Goal: Task Accomplishment & Management: Manage account settings

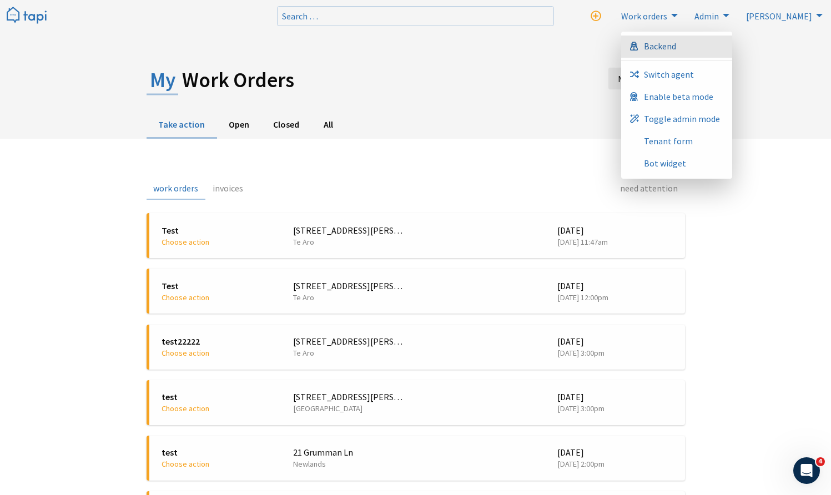
click at [732, 52] on link "Backend" at bounding box center [676, 47] width 111 height 22
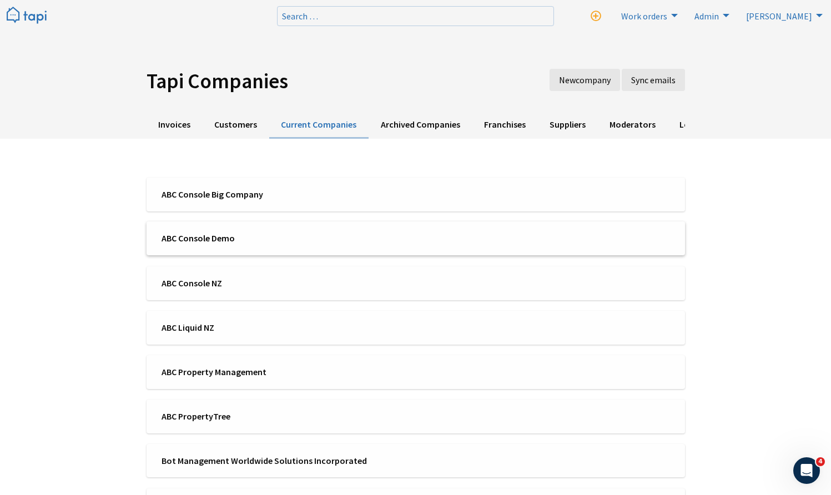
click at [316, 245] on li "ABC Console Demo" at bounding box center [416, 238] width 538 height 34
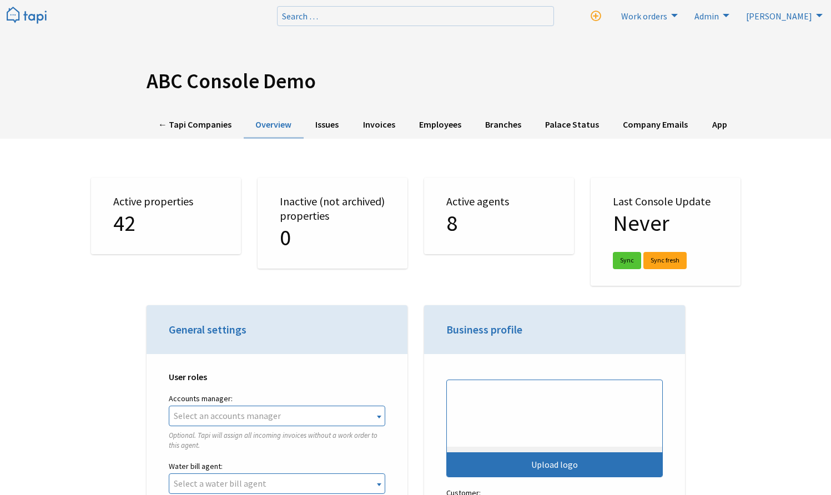
select select "TAPI"
click at [458, 123] on link "Employees" at bounding box center [440, 125] width 66 height 27
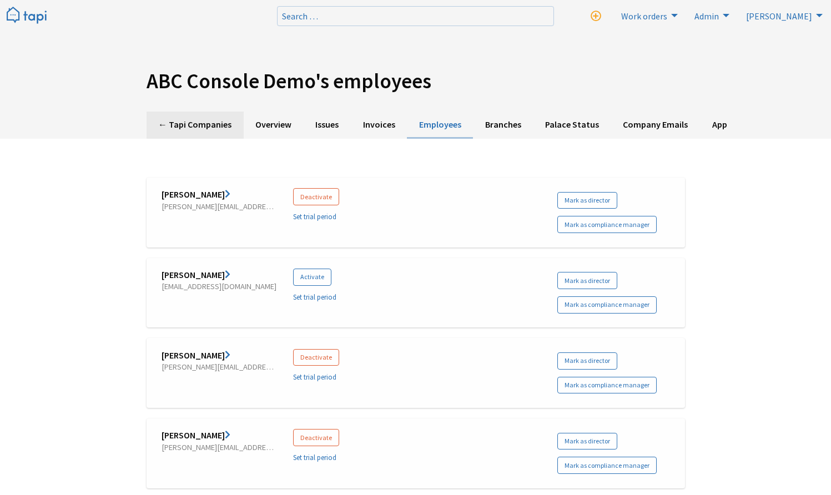
click at [204, 127] on link "← Tapi Companies" at bounding box center [195, 125] width 97 height 27
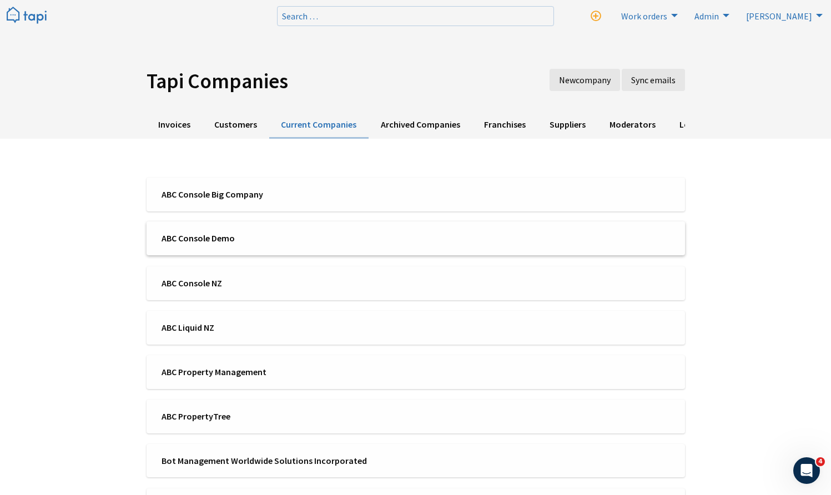
click at [256, 237] on span "ABC Console Demo" at bounding box center [285, 238] width 247 height 12
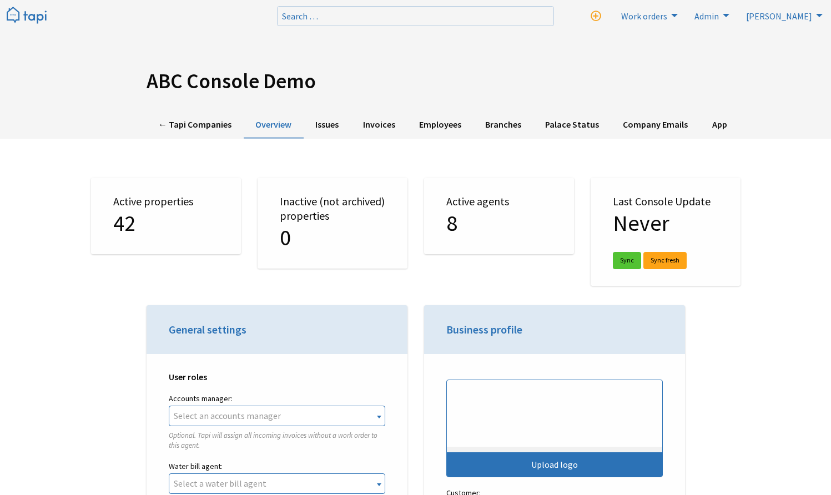
select select "TAPI"
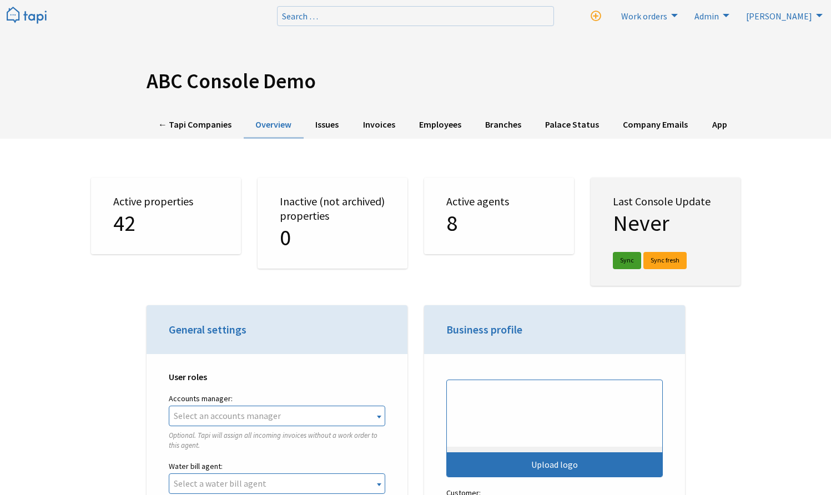
click at [619, 266] on link "Sync" at bounding box center [627, 260] width 28 height 17
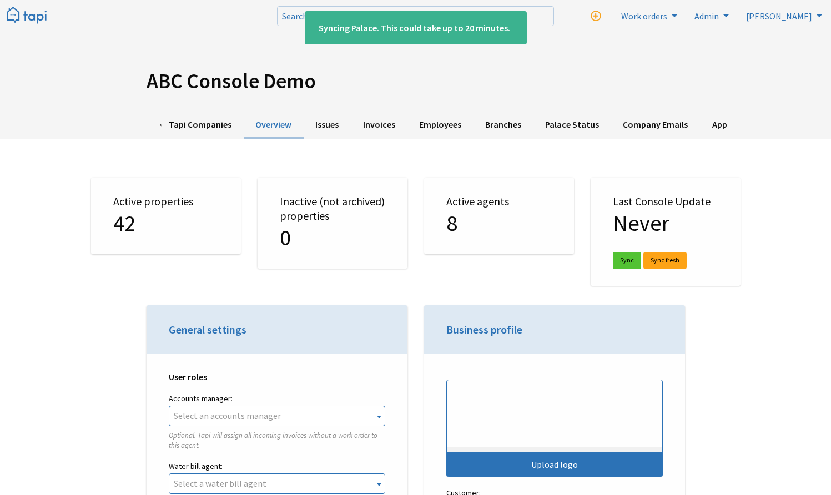
select select "TAPI"
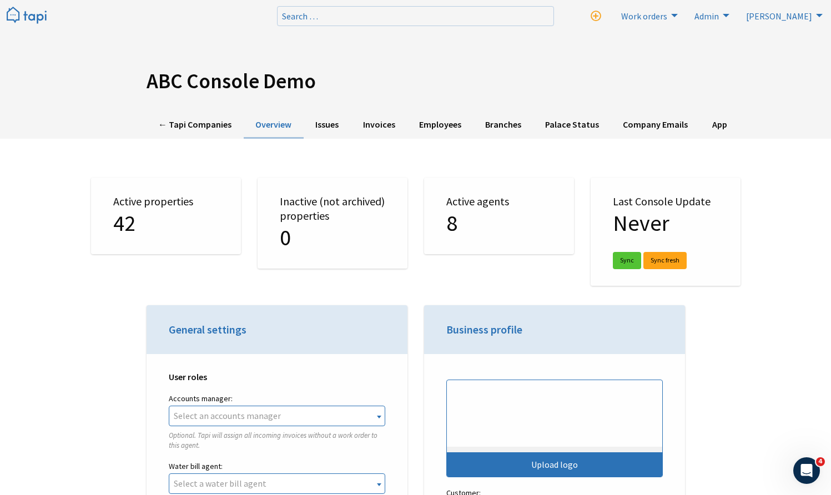
click at [683, 105] on div "ABC Console Demo ← Tapi Companies Overview Issues Invoices Employees Branches P…" at bounding box center [415, 69] width 831 height 139
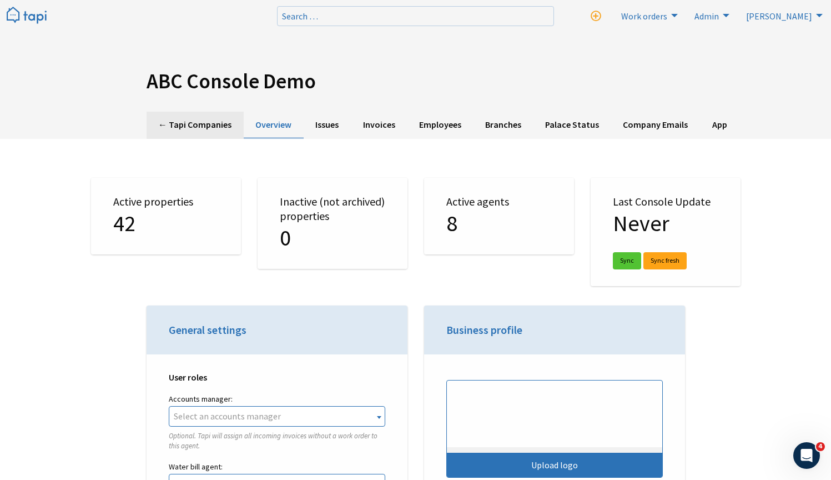
click at [221, 130] on link "← Tapi Companies" at bounding box center [195, 125] width 97 height 27
select select "TAPI"
click at [451, 126] on link "Employees" at bounding box center [440, 125] width 66 height 27
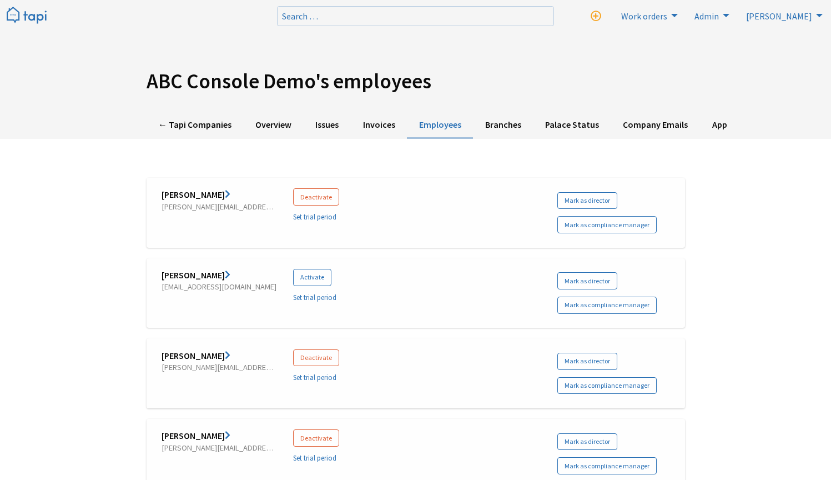
click at [215, 193] on link "[PERSON_NAME]" at bounding box center [196, 194] width 69 height 11
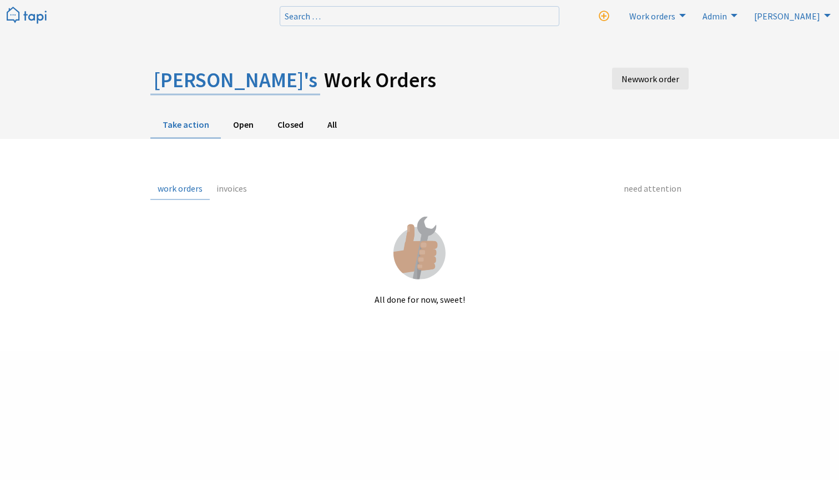
click at [392, 12] on body "Search … New work order Search Work orders New work order Take action Invoices …" at bounding box center [419, 175] width 839 height 350
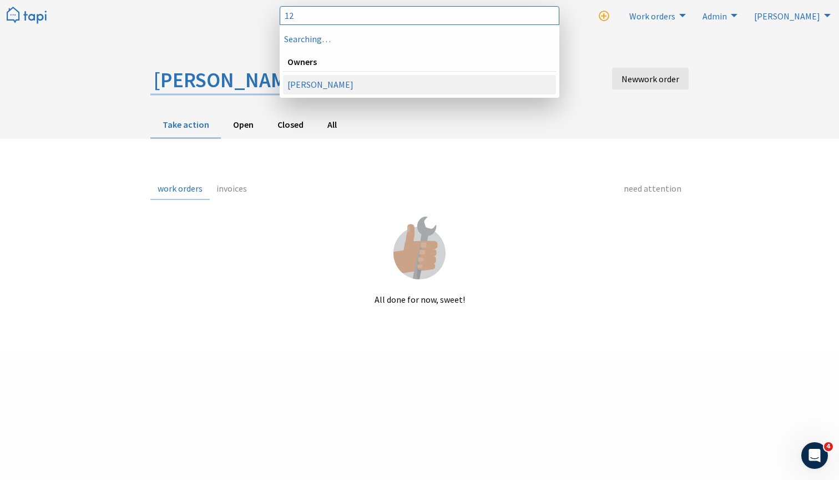
type input "1"
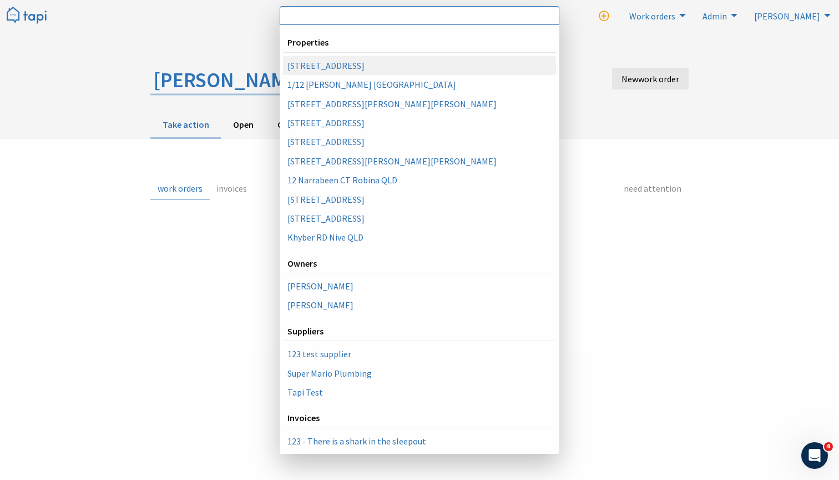
click at [777, 63] on div "Dani's Work Orders New work order Take action Open Closed All All Dani Richfiel…" at bounding box center [419, 69] width 839 height 139
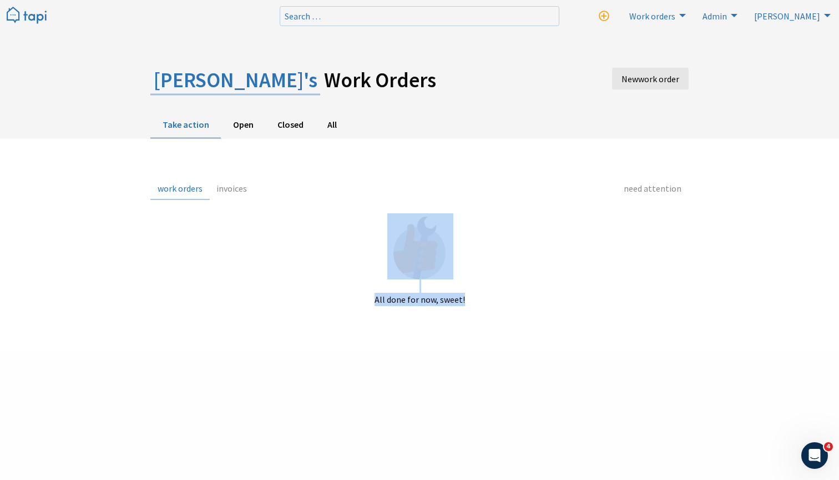
drag, startPoint x: 53, startPoint y: 227, endPoint x: 50, endPoint y: 358, distance: 131.0
click at [50, 350] on html "Search … New work order Search Work orders New work order Take action Invoices …" at bounding box center [419, 175] width 839 height 350
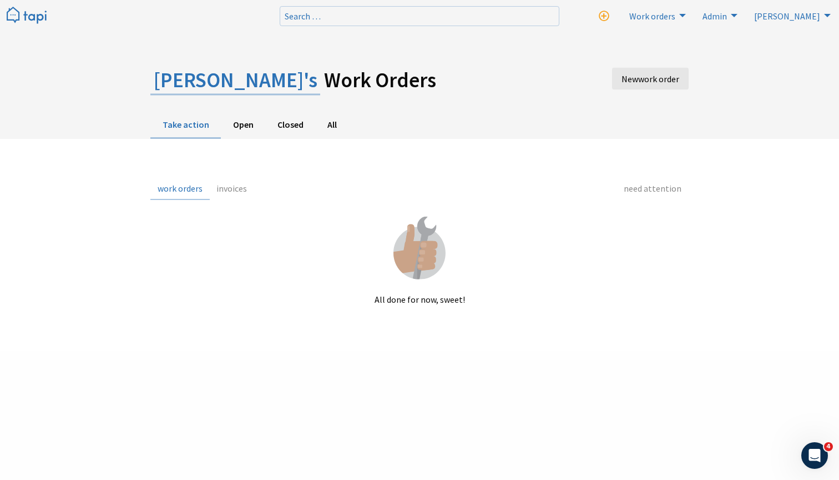
click at [289, 186] on ul "work orders invoices need attention" at bounding box center [419, 189] width 538 height 22
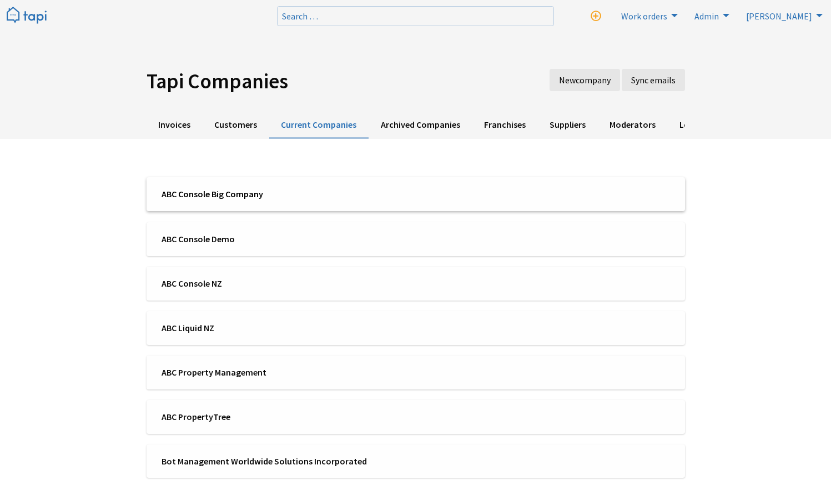
click at [294, 196] on span "ABC Console Big Company" at bounding box center [285, 194] width 247 height 12
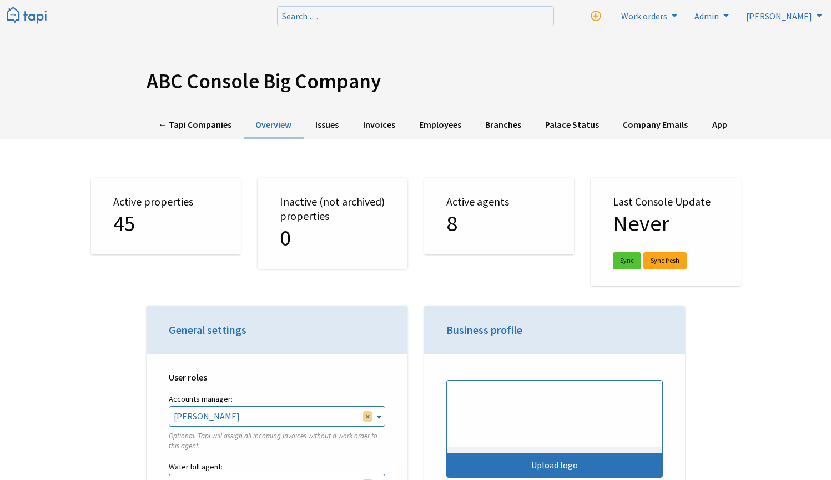
select select "TAPI"
click at [452, 132] on link "Employees" at bounding box center [440, 125] width 66 height 27
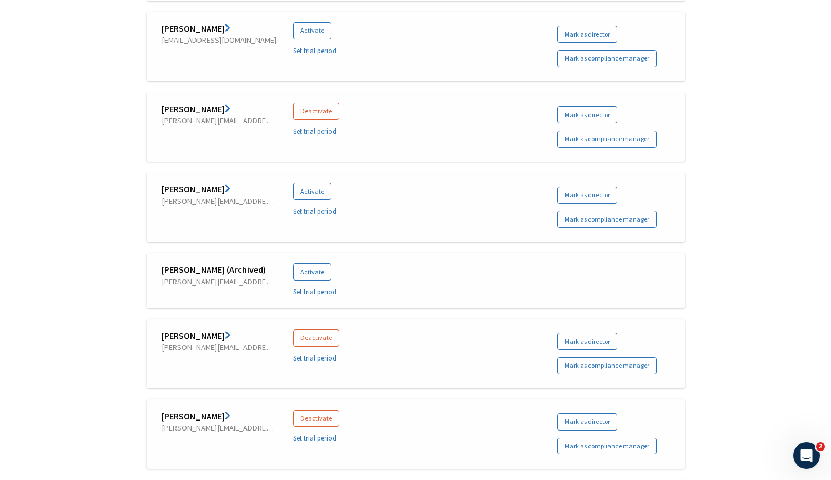
scroll to position [444, 0]
click at [201, 336] on link "Anna Pengelly" at bounding box center [196, 335] width 69 height 11
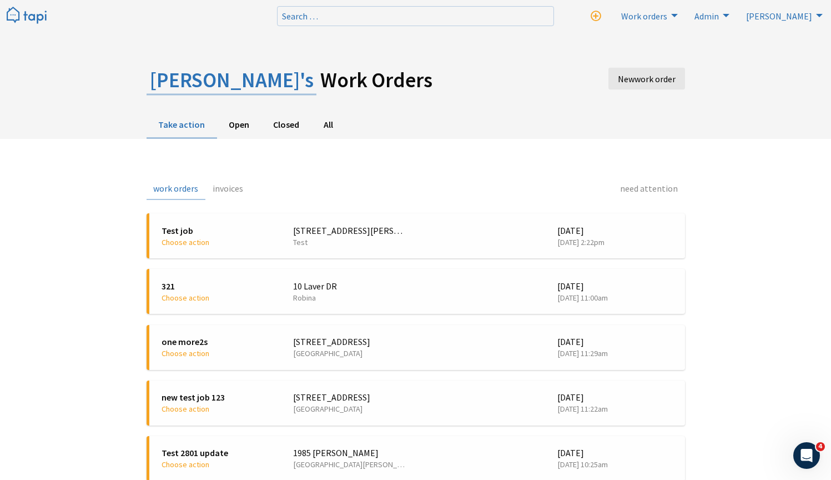
click at [502, 24] on body "Search … New work order Search Work orders New work order Take action Invoices …" at bounding box center [415, 446] width 831 height 892
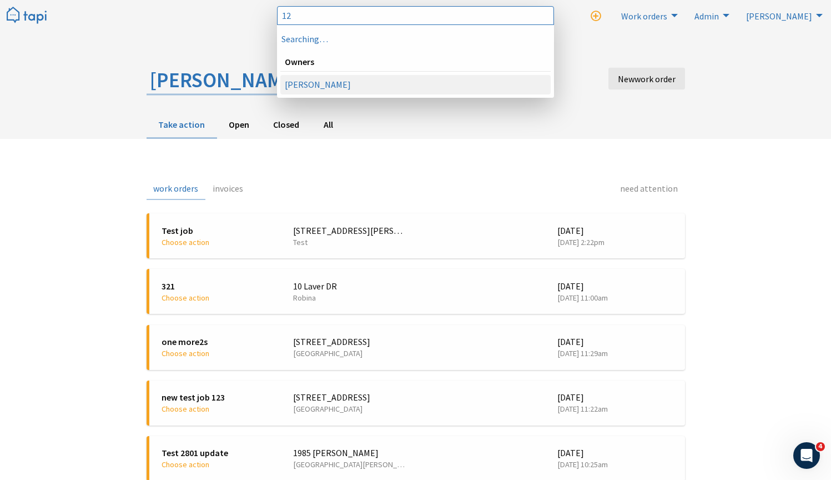
type input "1"
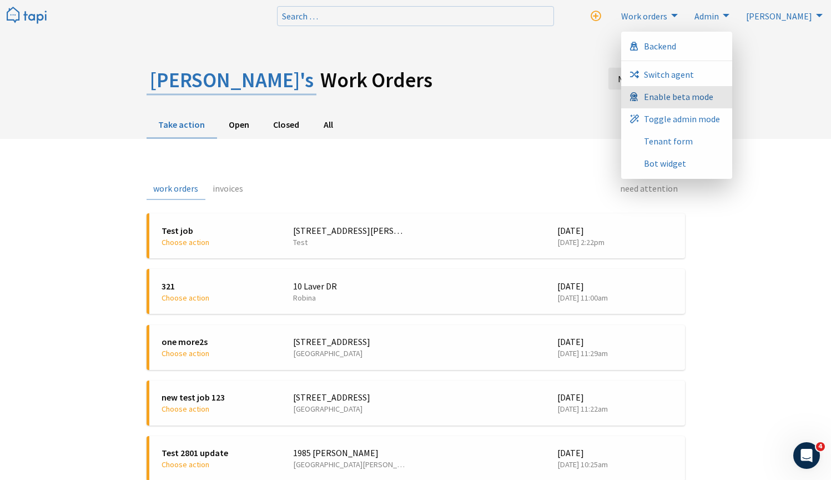
click at [713, 93] on span "Enable beta mode" at bounding box center [678, 96] width 69 height 9
click at [732, 48] on link "Backend" at bounding box center [676, 47] width 111 height 22
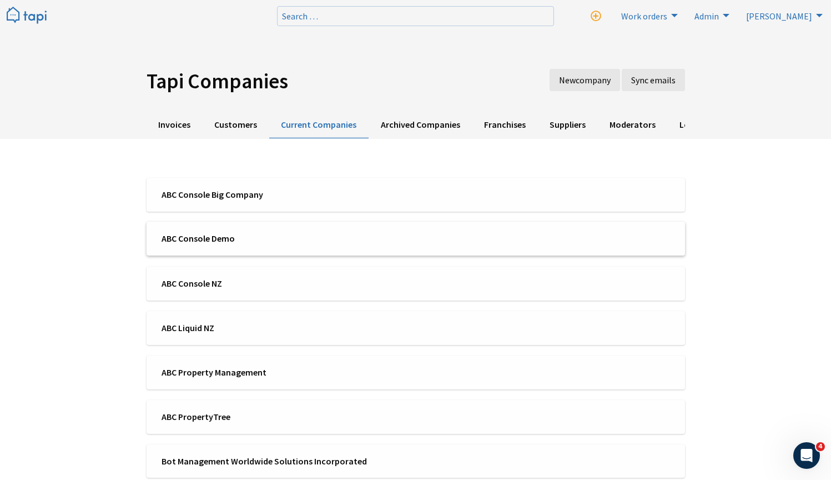
click at [255, 245] on li "ABC Console Demo" at bounding box center [416, 238] width 538 height 34
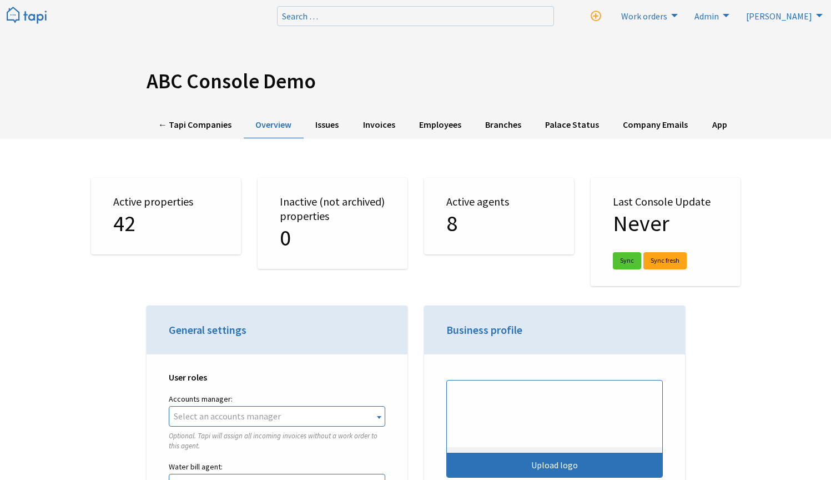
select select "TAPI"
click at [442, 120] on link "Employees" at bounding box center [440, 125] width 66 height 27
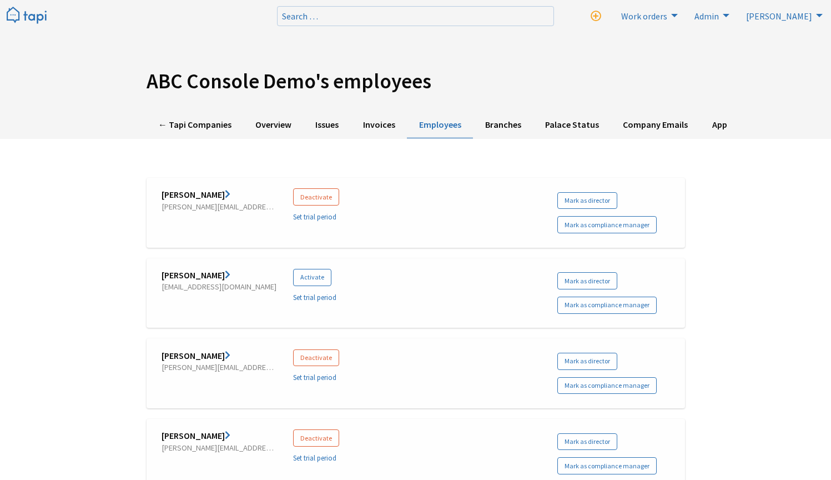
click at [208, 200] on link "[PERSON_NAME]" at bounding box center [196, 194] width 69 height 11
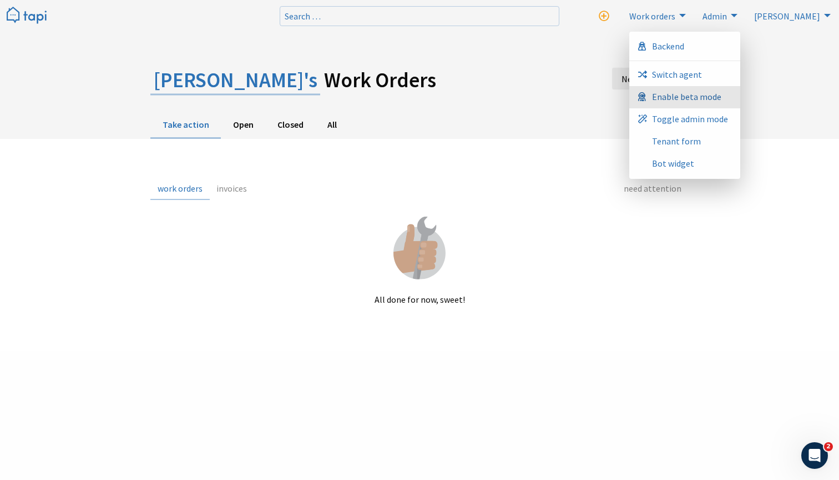
click at [722, 94] on span "Enable beta mode" at bounding box center [686, 96] width 69 height 9
